Goal: Task Accomplishment & Management: Complete application form

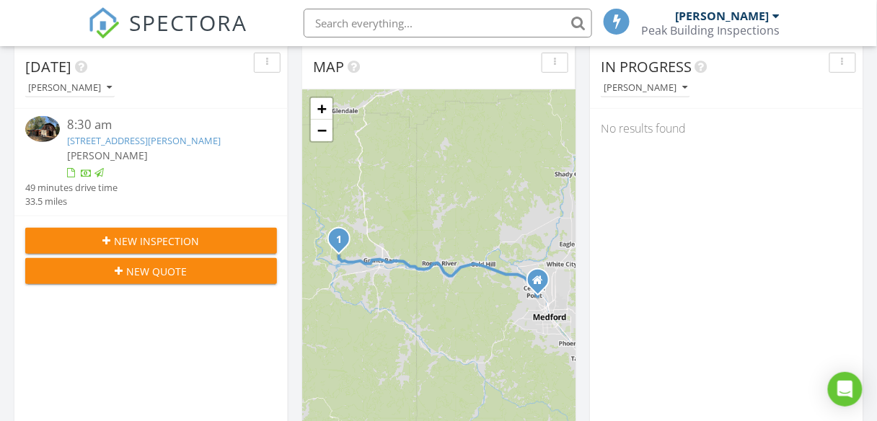
scroll to position [173, 0]
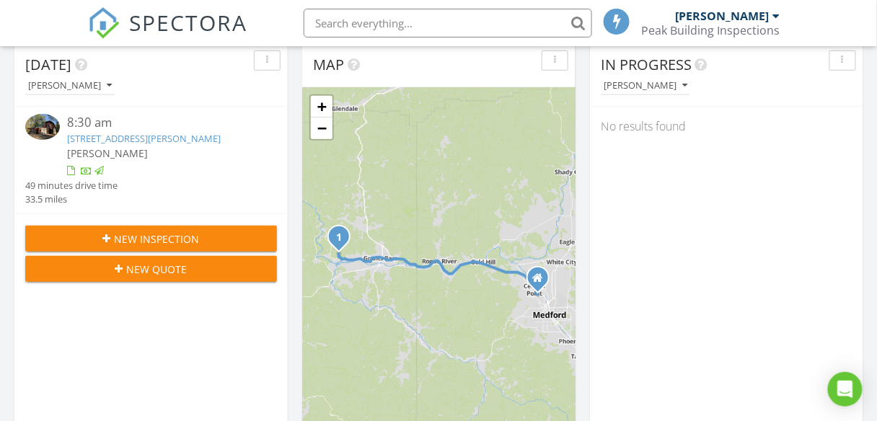
click at [137, 237] on span "New Inspection" at bounding box center [157, 239] width 85 height 15
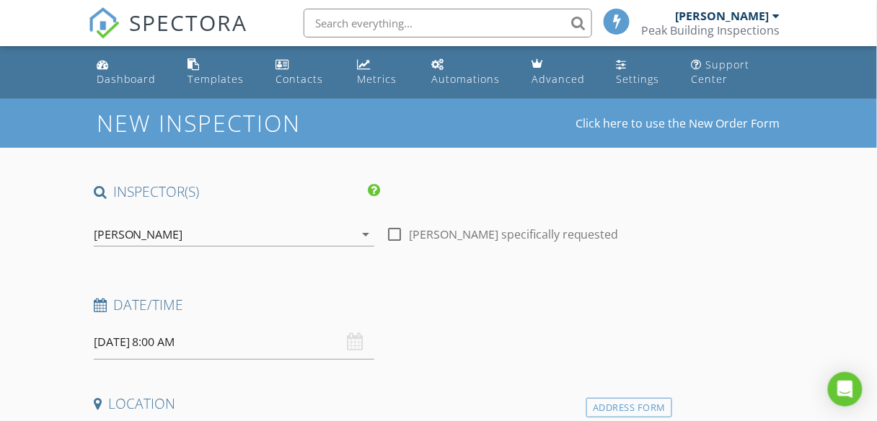
click at [338, 348] on input "08/28/2025 8:00 AM" at bounding box center [234, 342] width 281 height 35
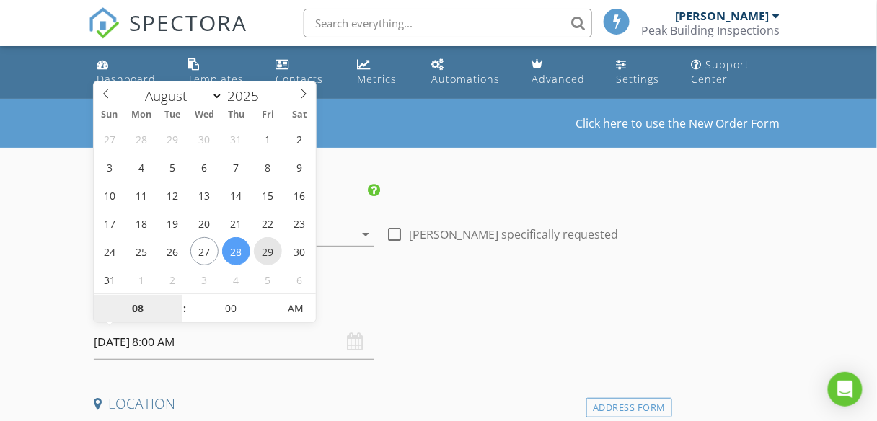
type input "[DATE] 8:00 AM"
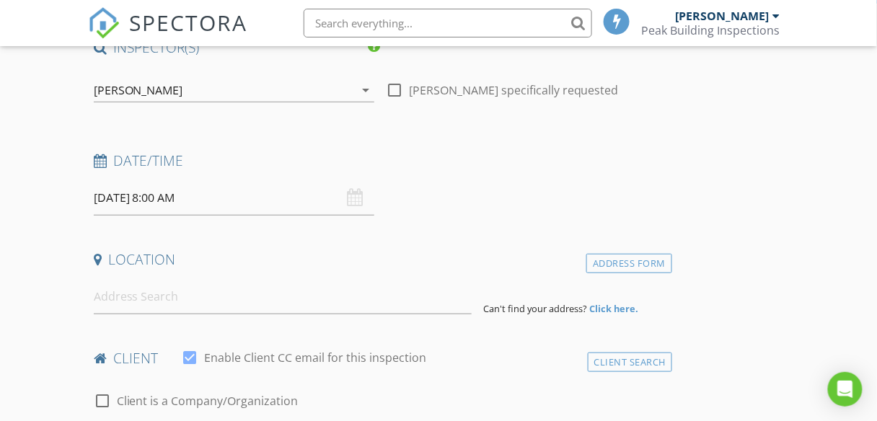
scroll to position [231, 0]
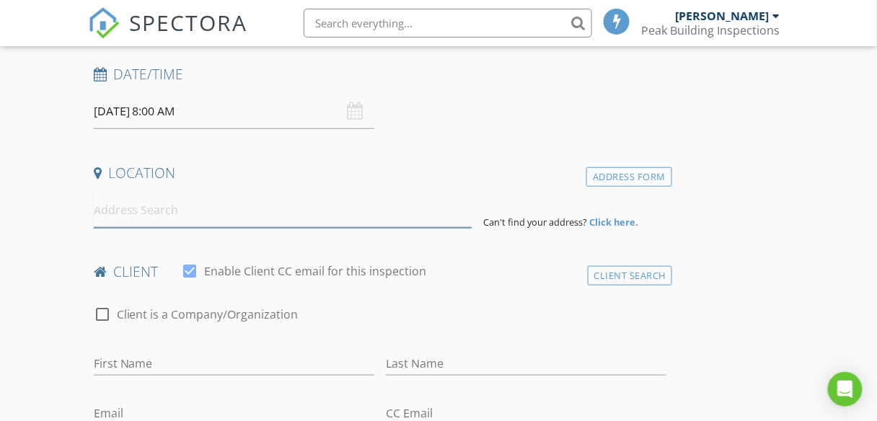
click at [166, 206] on input at bounding box center [283, 210] width 378 height 35
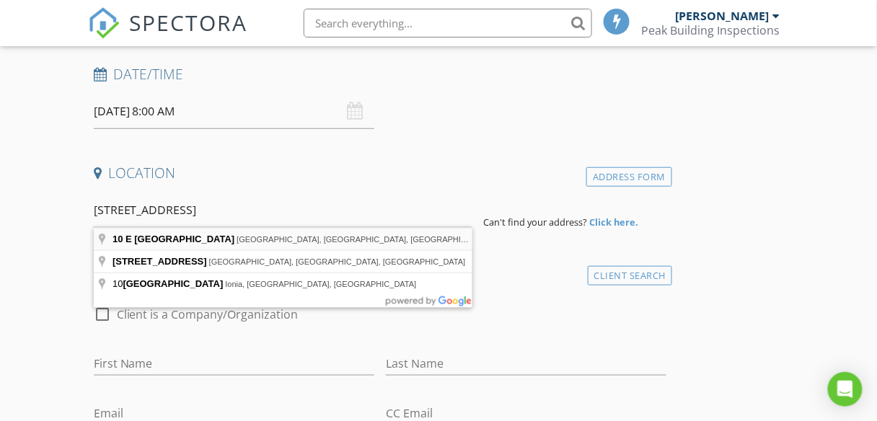
type input "10 E South Stage Rd, Medford, OR, USA"
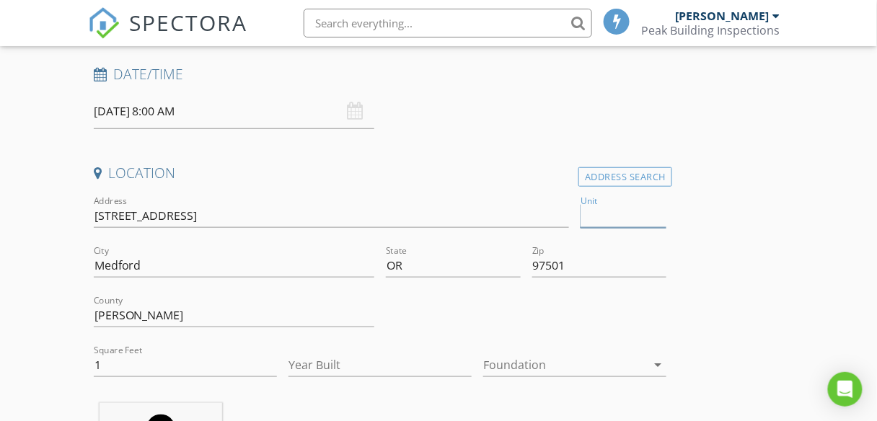
click at [617, 216] on input "Unit" at bounding box center [624, 216] width 86 height 24
type input "72"
type input "1458"
type input "2018"
type input "72"
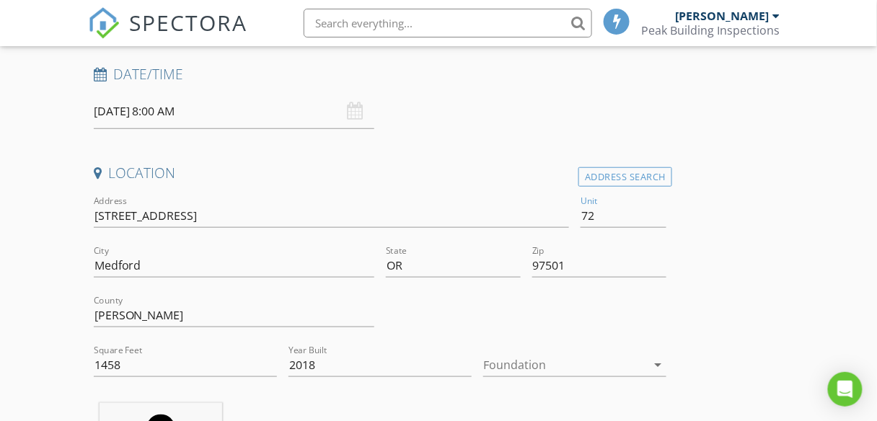
click at [551, 363] on div at bounding box center [564, 365] width 163 height 23
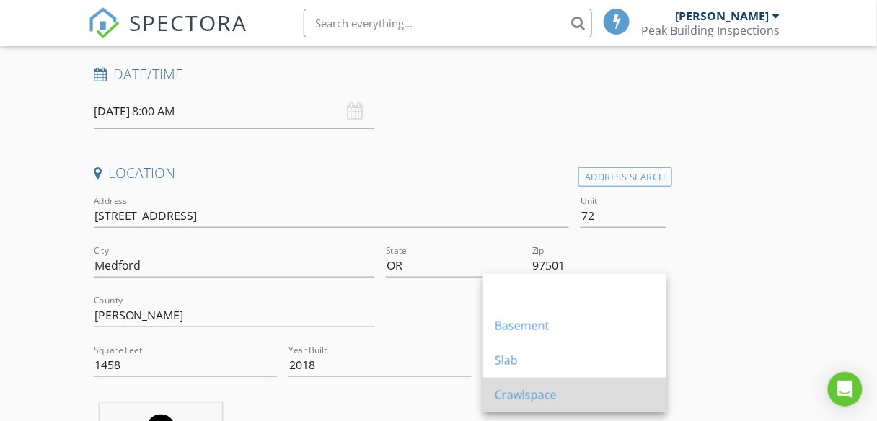
click at [543, 391] on div "Crawlspace" at bounding box center [575, 395] width 160 height 17
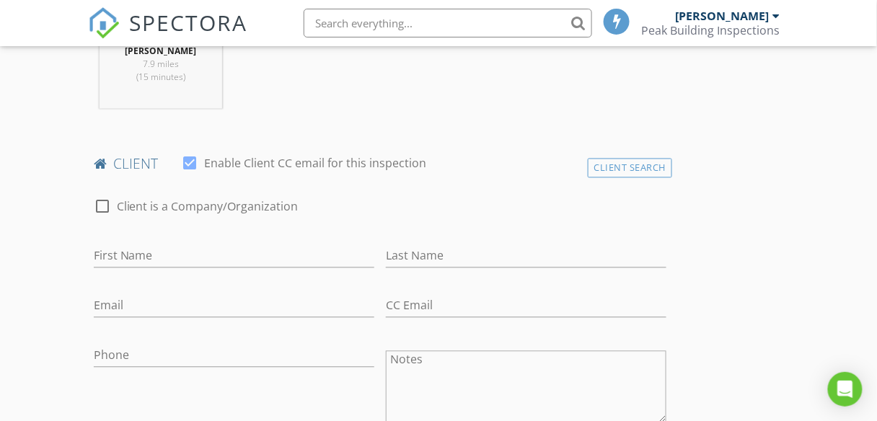
scroll to position [635, 0]
click at [170, 236] on div "First Name" at bounding box center [234, 257] width 281 height 47
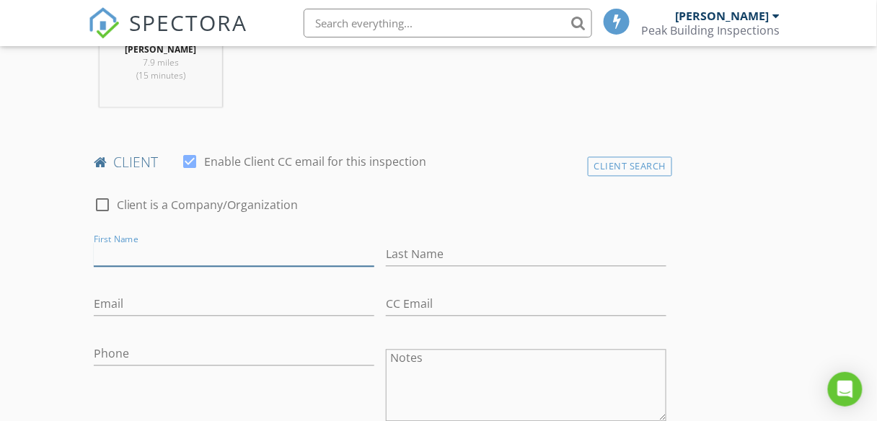
click at [177, 258] on input "First Name" at bounding box center [234, 255] width 281 height 24
type input "Kim"
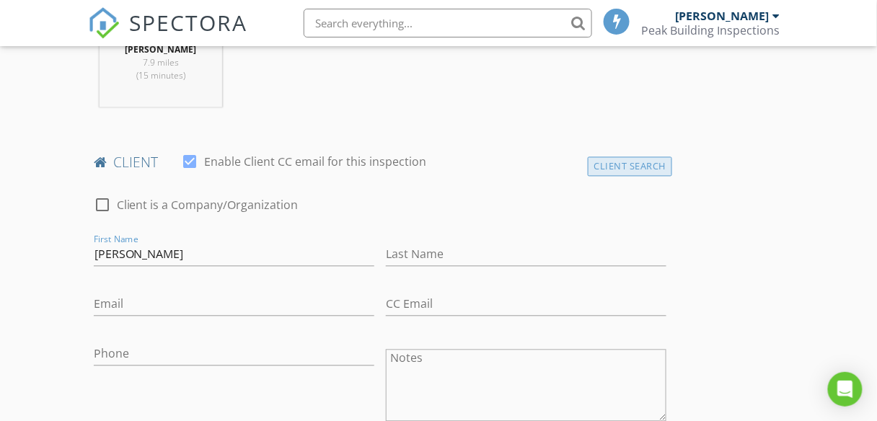
click at [634, 168] on div "Client Search" at bounding box center [630, 166] width 85 height 19
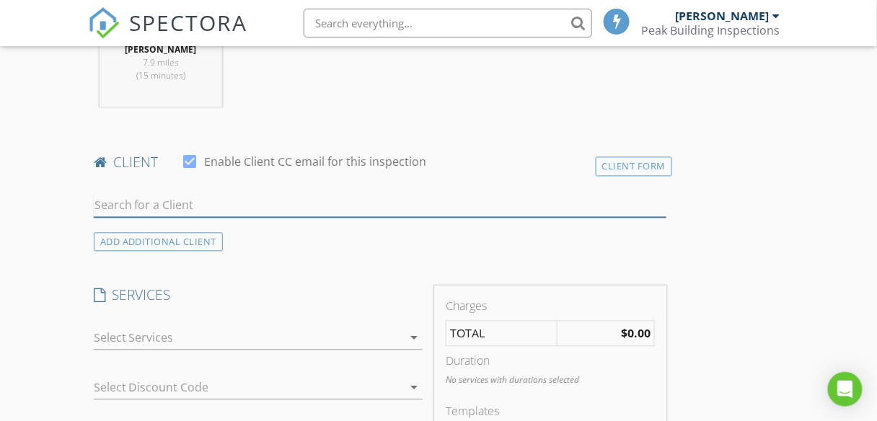
click at [188, 205] on input "text" at bounding box center [381, 206] width 574 height 24
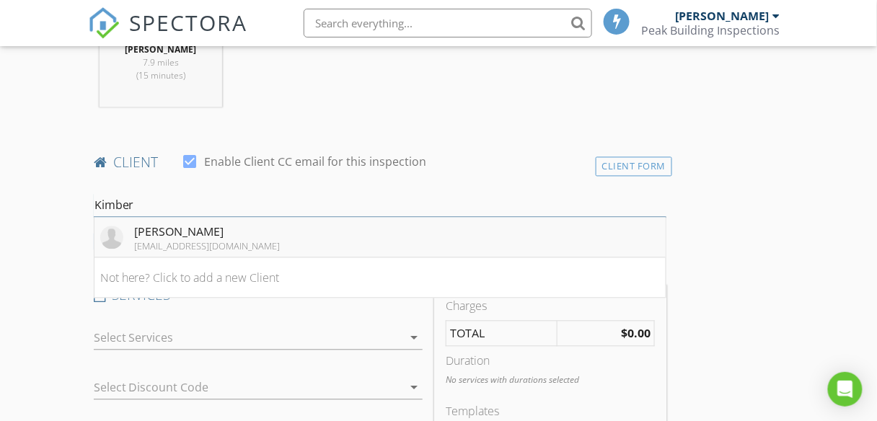
type input "Kimber"
click at [201, 242] on div "[EMAIL_ADDRESS][DOMAIN_NAME]" at bounding box center [208, 247] width 146 height 12
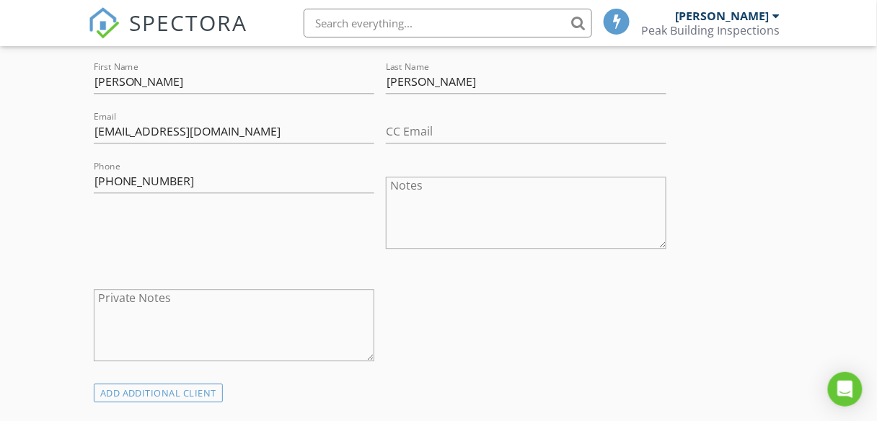
scroll to position [750, 0]
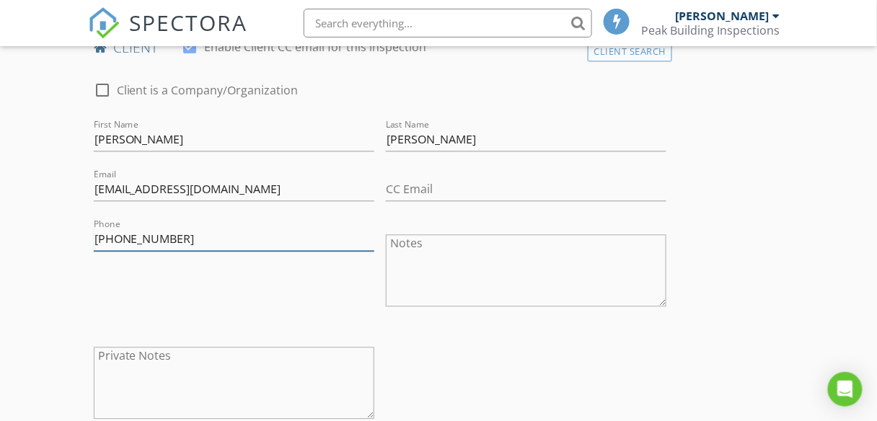
click at [208, 242] on input "[PHONE_NUMBER]" at bounding box center [234, 239] width 281 height 24
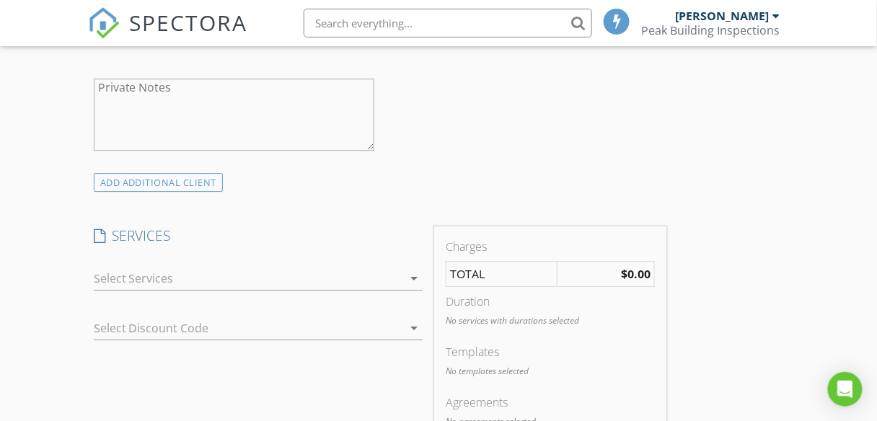
scroll to position [1039, 0]
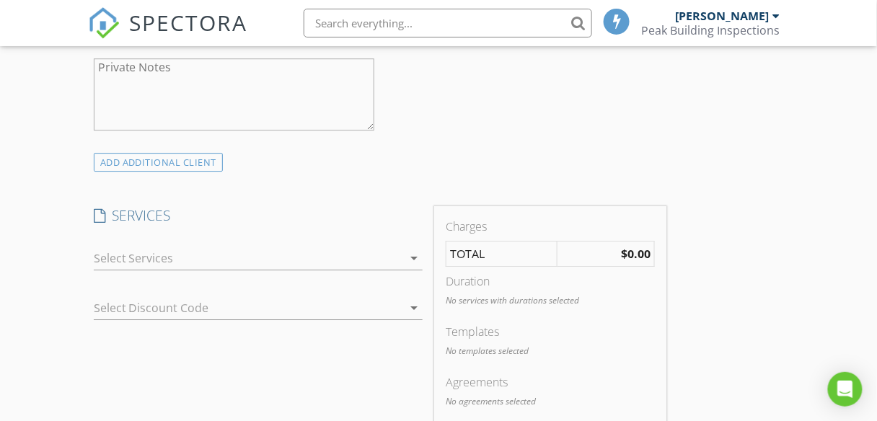
click at [330, 258] on div at bounding box center [249, 258] width 310 height 23
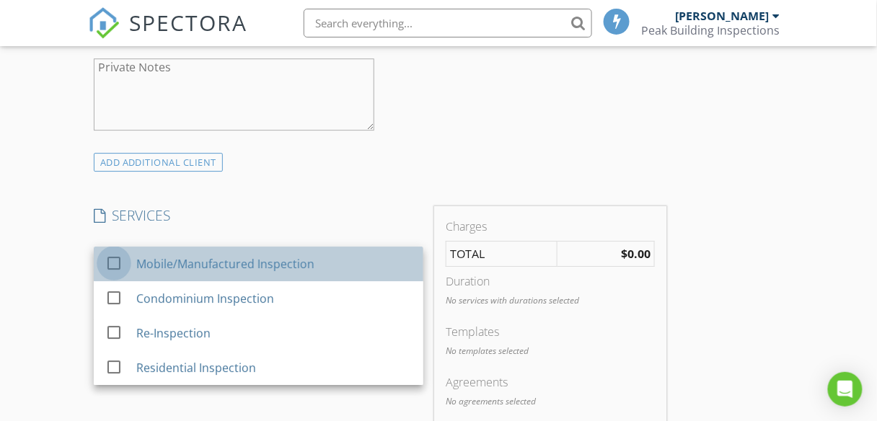
click at [113, 261] on div at bounding box center [114, 263] width 25 height 25
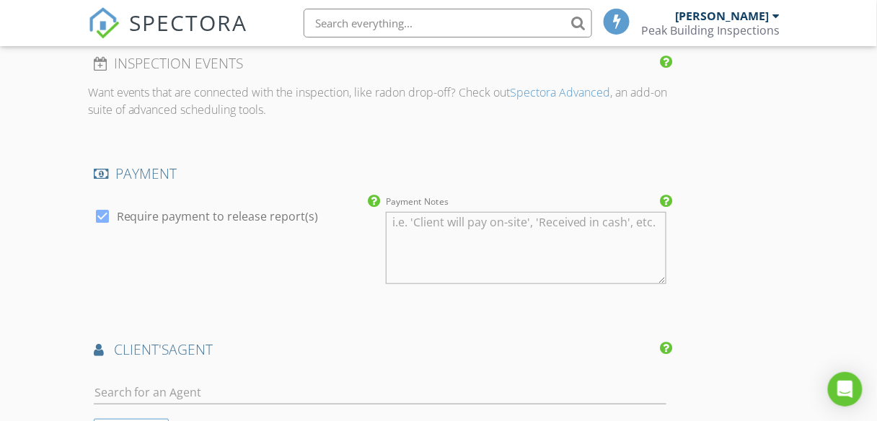
scroll to position [1501, 0]
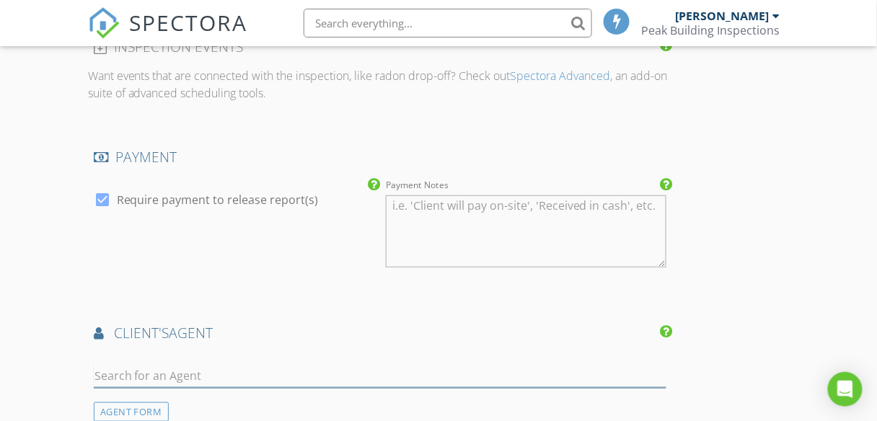
click at [183, 369] on input "text" at bounding box center [381, 376] width 574 height 24
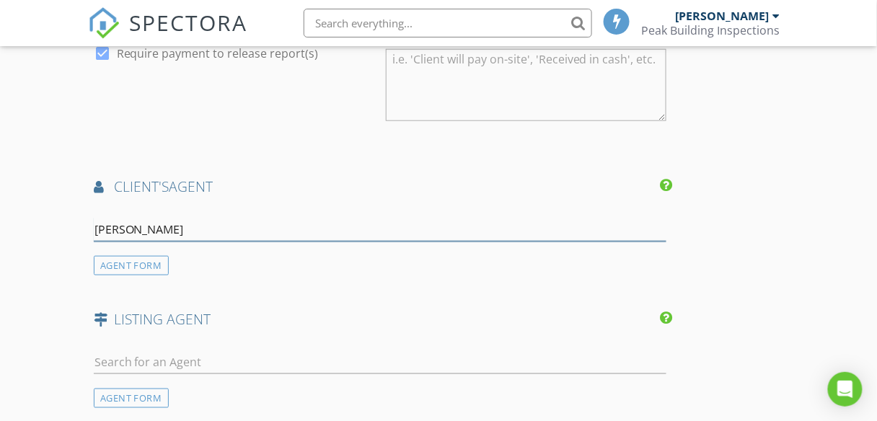
scroll to position [1674, 0]
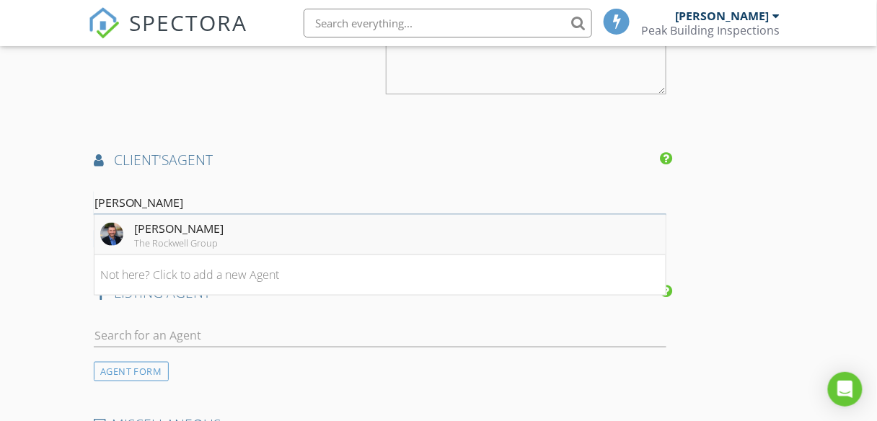
type input "Ty Mur"
click at [164, 229] on div "[PERSON_NAME]" at bounding box center [179, 228] width 89 height 17
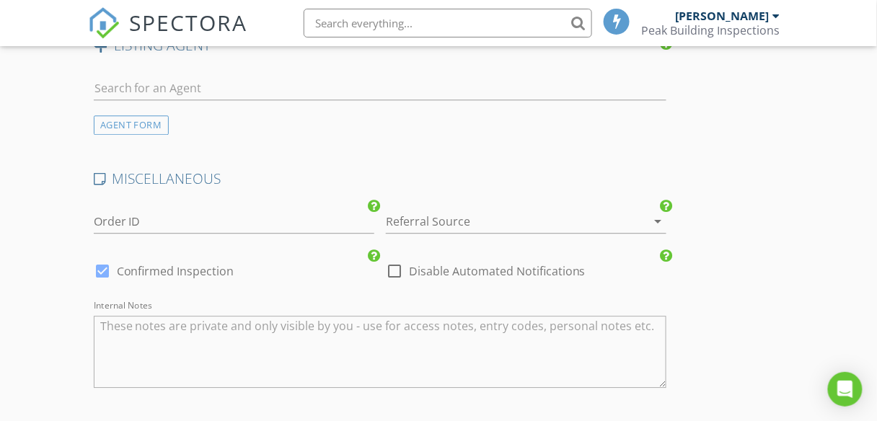
scroll to position [2251, 0]
click at [467, 216] on div at bounding box center [506, 220] width 240 height 23
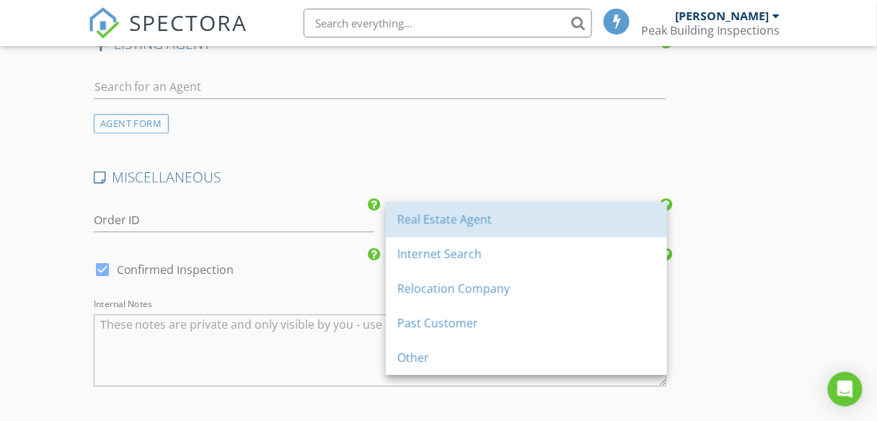
click at [467, 216] on div "Real Estate Agent" at bounding box center [527, 219] width 258 height 17
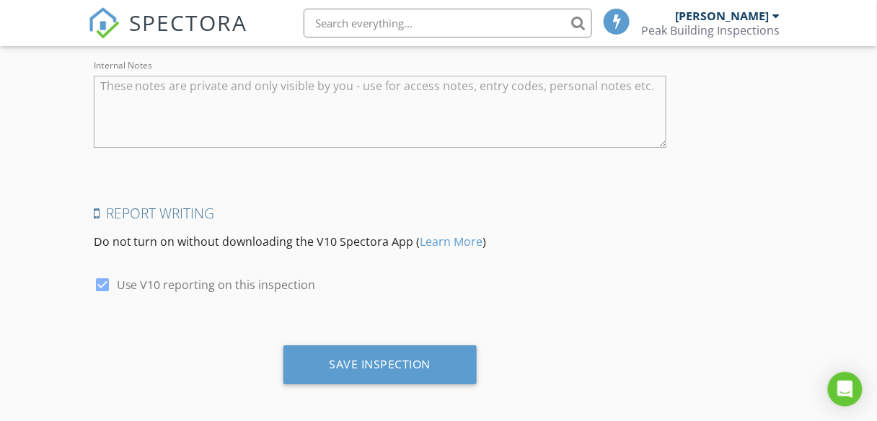
scroll to position [2492, 0]
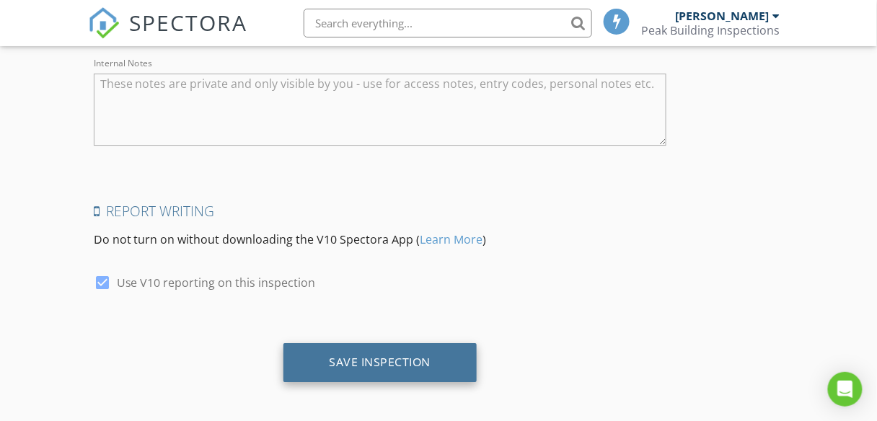
click at [378, 359] on div "Save Inspection" at bounding box center [381, 362] width 102 height 14
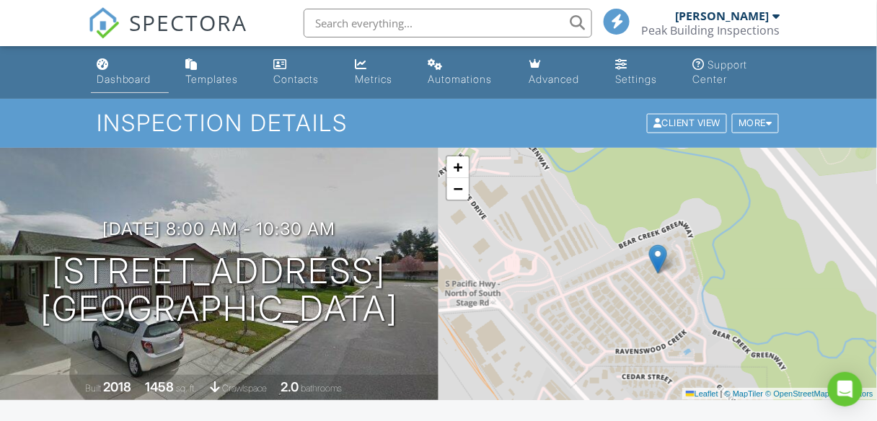
click at [113, 74] on div "Dashboard" at bounding box center [124, 79] width 55 height 12
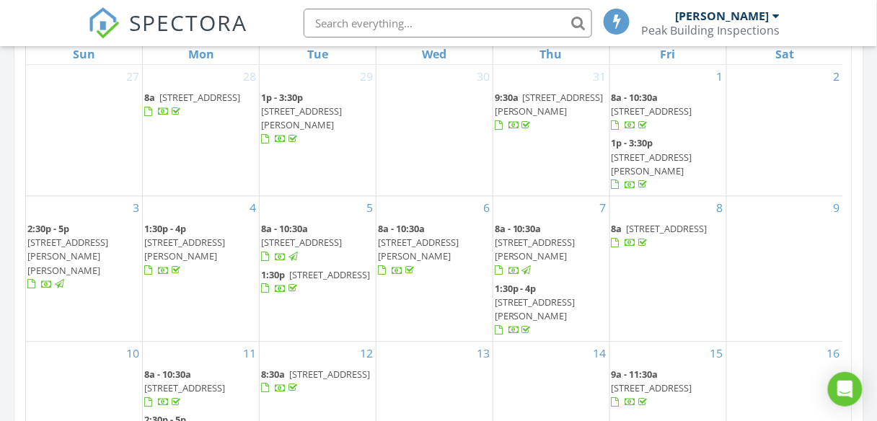
scroll to position [981, 0]
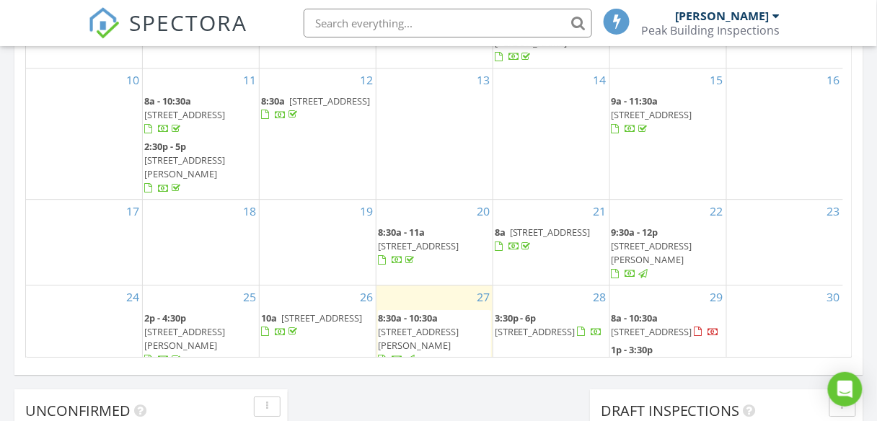
click at [531, 226] on span "4624 S Pacific Hwy 51, Phoenix 97535" at bounding box center [550, 232] width 81 height 13
